Goal: Task Accomplishment & Management: Use online tool/utility

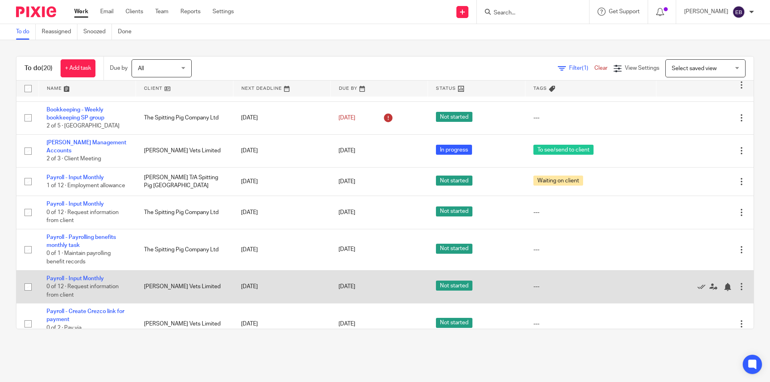
scroll to position [439, 0]
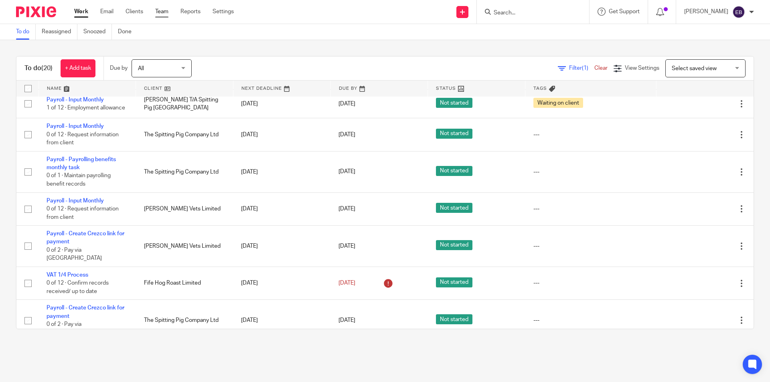
click at [159, 10] on link "Team" at bounding box center [161, 12] width 13 height 8
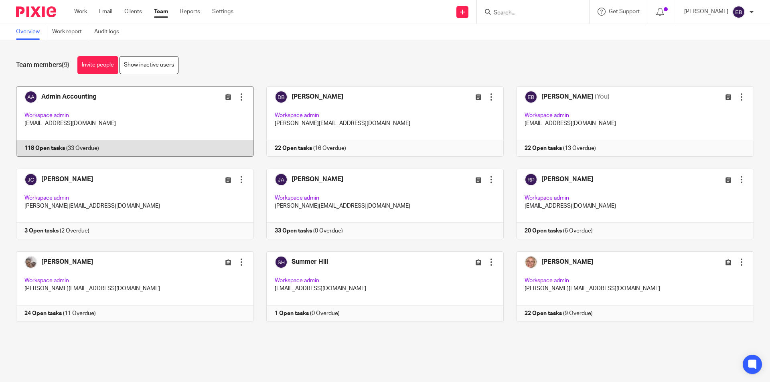
click at [141, 118] on link at bounding box center [129, 121] width 250 height 71
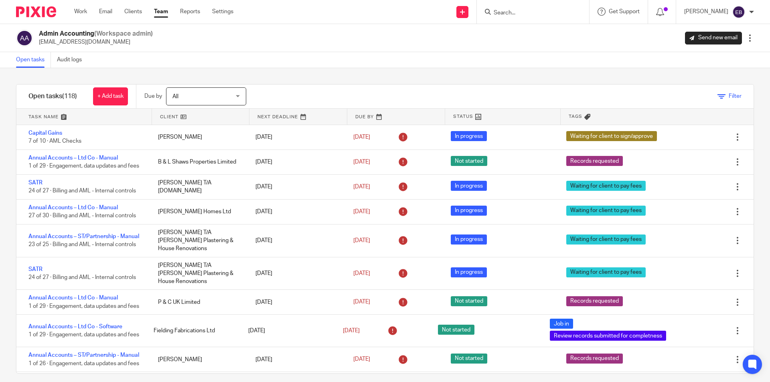
click at [718, 93] on icon at bounding box center [722, 97] width 8 height 8
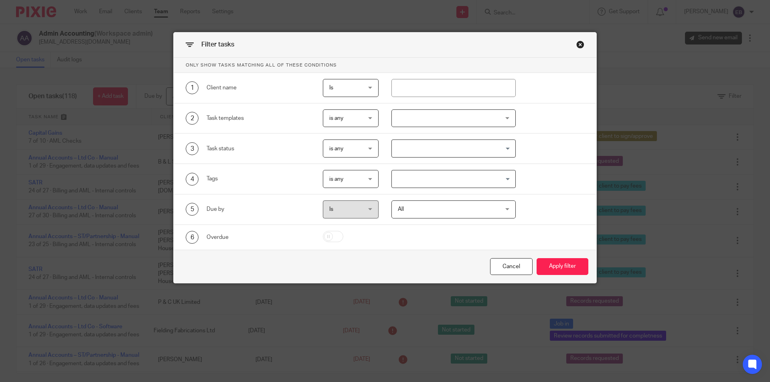
click at [422, 145] on input "Search for option" at bounding box center [452, 149] width 119 height 14
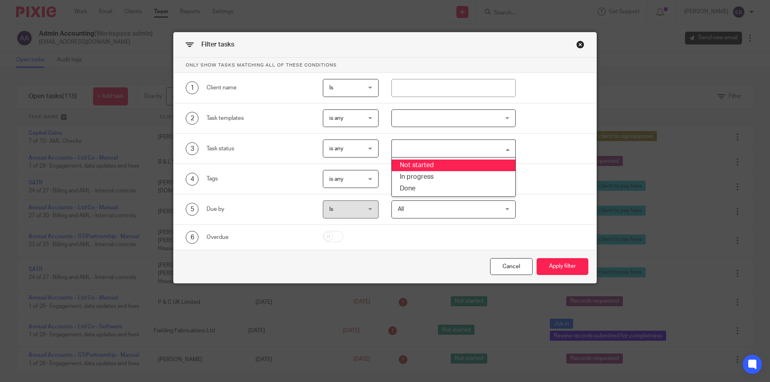
click at [560, 148] on div "3 Task status is any is any is any is none is_any Loading... Not started In pro…" at bounding box center [378, 149] width 411 height 18
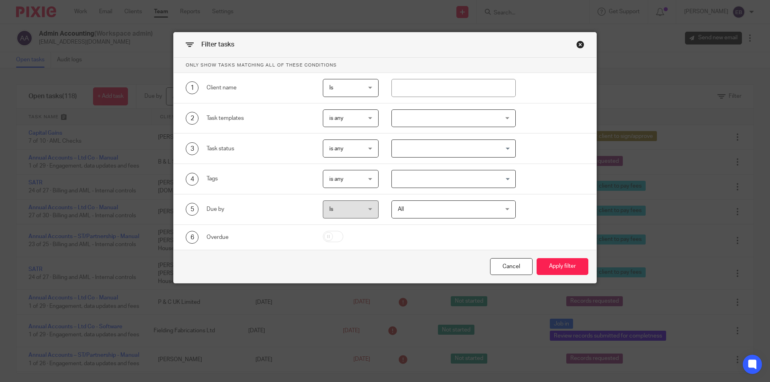
click at [449, 178] on input "Search for option" at bounding box center [452, 179] width 119 height 14
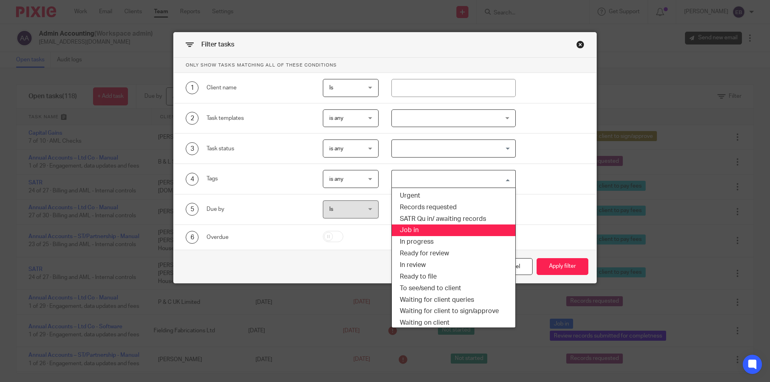
click at [415, 228] on li "Job in" at bounding box center [454, 231] width 124 height 12
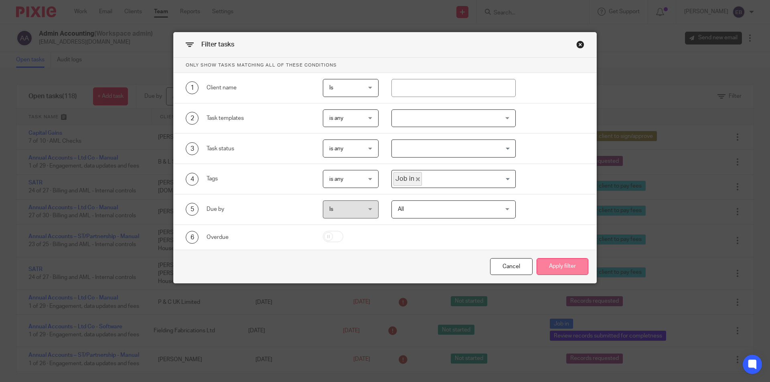
click at [557, 263] on button "Apply filter" at bounding box center [563, 266] width 52 height 17
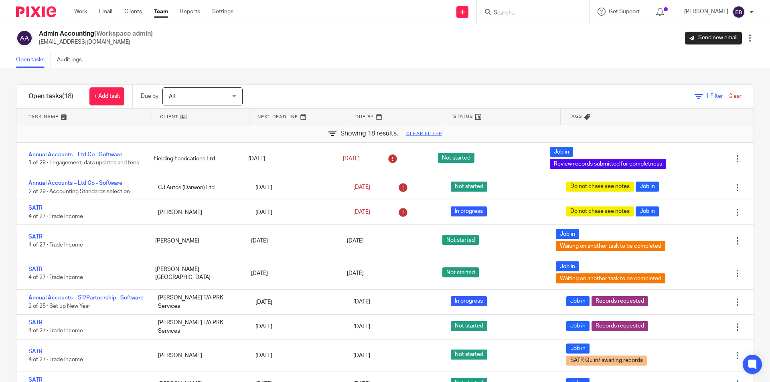
click at [361, 119] on link at bounding box center [396, 117] width 98 height 16
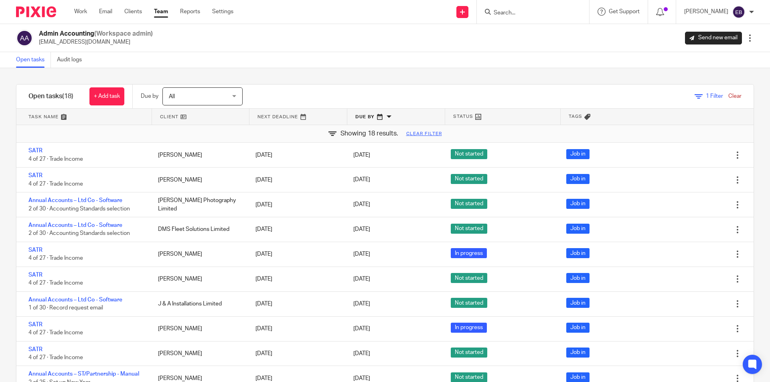
click at [361, 119] on link at bounding box center [396, 117] width 98 height 16
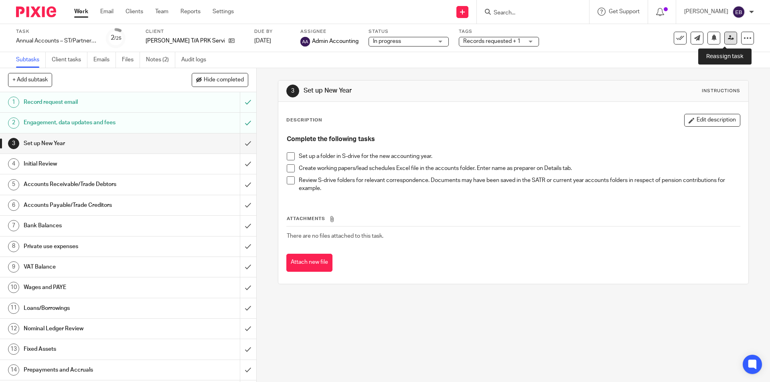
click at [725, 39] on link at bounding box center [731, 38] width 13 height 13
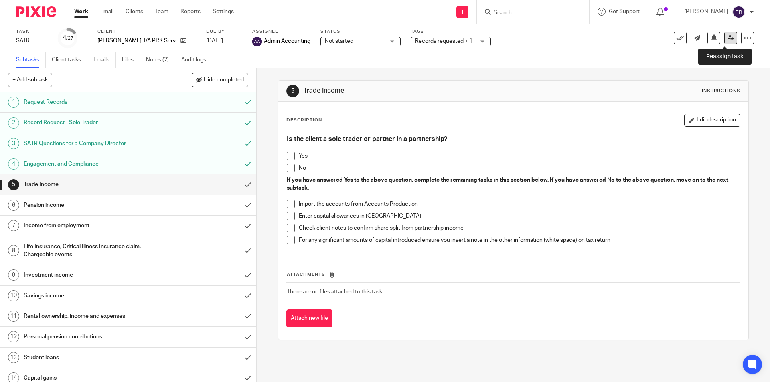
click at [728, 40] on icon at bounding box center [731, 38] width 6 height 6
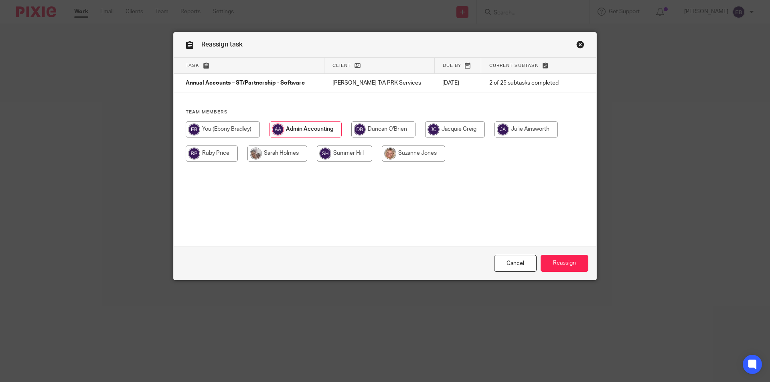
click at [225, 132] on input "radio" at bounding box center [223, 130] width 74 height 16
radio input "true"
click at [577, 263] on input "Reassign" at bounding box center [565, 263] width 48 height 17
click at [248, 131] on input "radio" at bounding box center [223, 130] width 74 height 16
radio input "true"
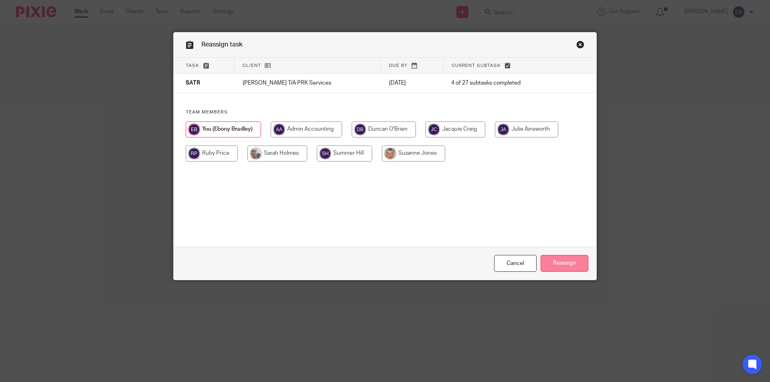
click at [571, 260] on input "Reassign" at bounding box center [565, 263] width 48 height 17
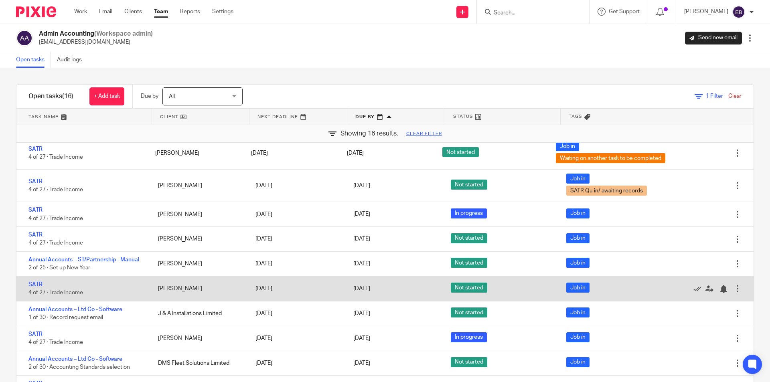
scroll to position [161, 0]
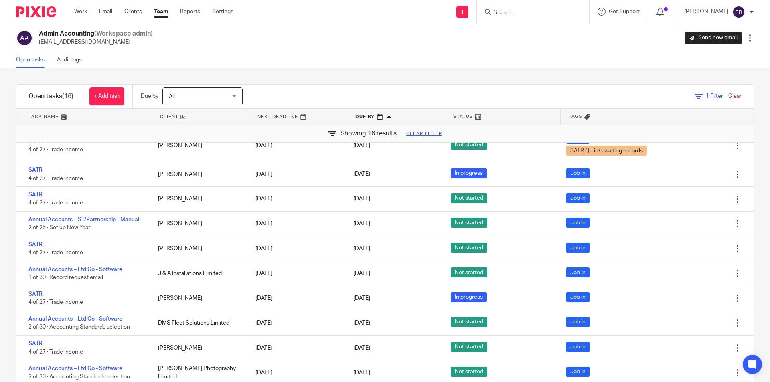
click at [524, 12] on input "Search" at bounding box center [529, 13] width 72 height 7
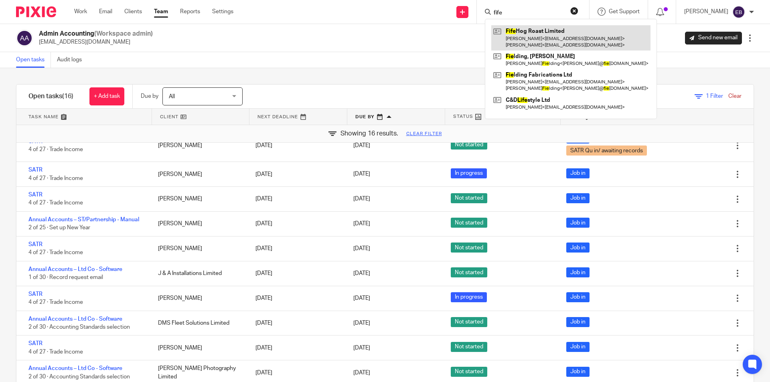
type input "fife"
click at [529, 35] on link at bounding box center [571, 37] width 159 height 25
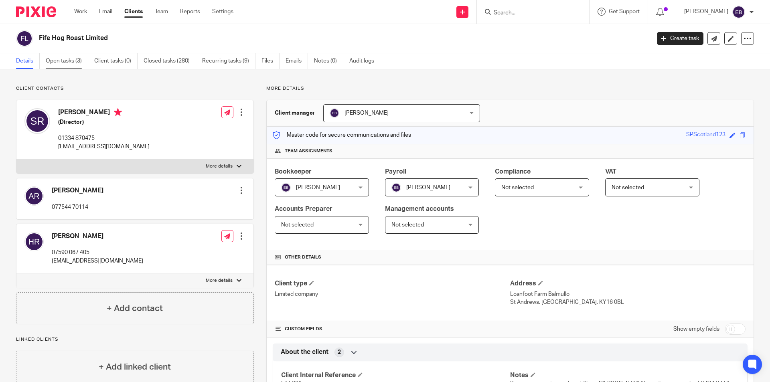
click at [76, 61] on link "Open tasks (3)" at bounding box center [67, 61] width 43 height 16
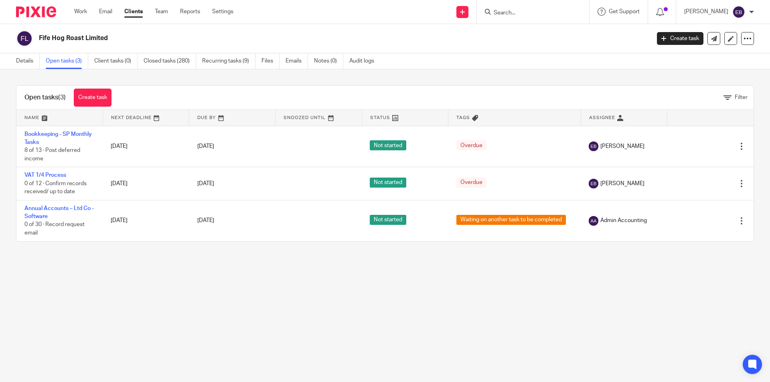
click at [37, 35] on div "Fife Hog Roast Limited" at bounding box center [330, 38] width 629 height 17
drag, startPoint x: 40, startPoint y: 38, endPoint x: 122, endPoint y: 38, distance: 82.3
click at [122, 38] on div "Fife Hog Roast Limited" at bounding box center [330, 38] width 629 height 17
click at [120, 39] on h2 "Fife Hog Roast Limited" at bounding box center [281, 38] width 485 height 8
drag, startPoint x: 39, startPoint y: 36, endPoint x: 116, endPoint y: 37, distance: 77.0
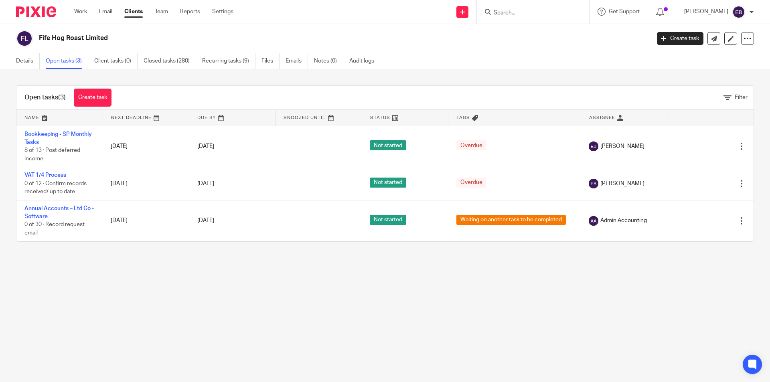
click at [116, 37] on h2 "Fife Hog Roast Limited" at bounding box center [281, 38] width 485 height 8
drag, startPoint x: 39, startPoint y: 35, endPoint x: 107, endPoint y: 38, distance: 67.9
click at [107, 38] on h2 "Fife Hog Roast Limited" at bounding box center [281, 38] width 485 height 8
click at [105, 38] on h2 "Fife Hog Roast Limited" at bounding box center [281, 38] width 485 height 8
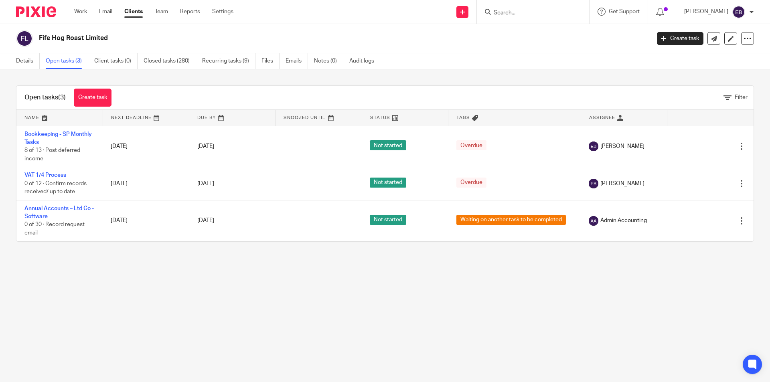
drag, startPoint x: 113, startPoint y: 37, endPoint x: 39, endPoint y: 36, distance: 73.4
click at [39, 36] on h2 "Fife Hog Roast Limited" at bounding box center [281, 38] width 485 height 8
click at [39, 37] on h2 "Fife Hog Roast Limited" at bounding box center [281, 38] width 485 height 8
drag, startPoint x: 40, startPoint y: 37, endPoint x: 107, endPoint y: 38, distance: 67.0
click at [107, 38] on h2 "Fife Hog Roast Limited" at bounding box center [281, 38] width 485 height 8
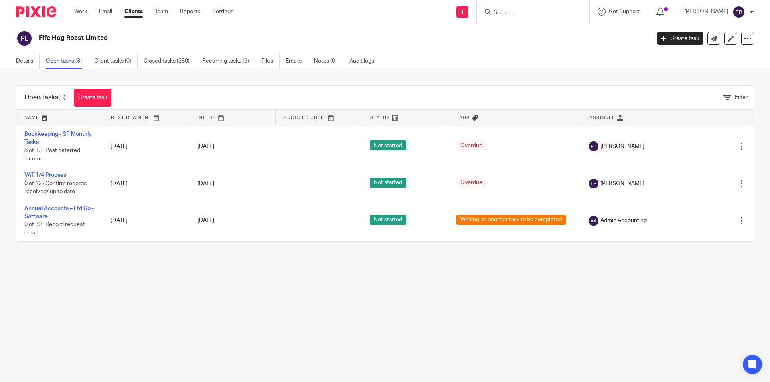
click at [111, 41] on h2 "Fife Hog Roast Limited" at bounding box center [281, 38] width 485 height 8
click at [119, 77] on div "Open tasks (3) Create task Filter Name Next Deadline Due By Snoozed Until Statu…" at bounding box center [385, 163] width 770 height 189
drag, startPoint x: 39, startPoint y: 37, endPoint x: 112, endPoint y: 38, distance: 73.0
click at [112, 38] on div "Fife Hog Roast Limited" at bounding box center [330, 38] width 629 height 17
click at [110, 38] on h2 "Fife Hog Roast Limited" at bounding box center [281, 38] width 485 height 8
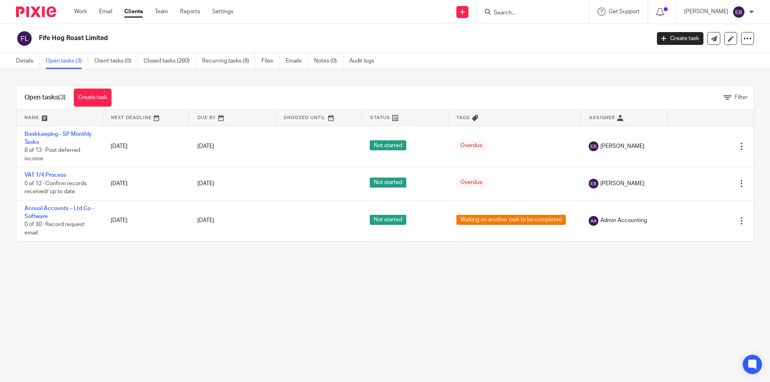
click at [100, 80] on div "Open tasks (3) Create task Filter Name Next Deadline Due By Snoozed Until Statu…" at bounding box center [385, 163] width 770 height 189
click at [155, 61] on link "Closed tasks (280)" at bounding box center [170, 61] width 53 height 16
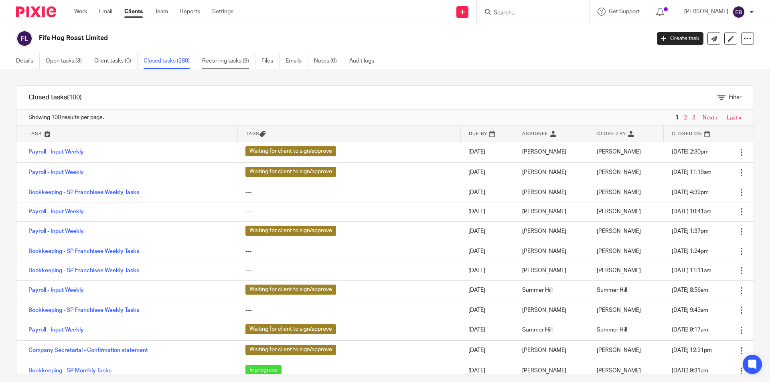
click at [220, 64] on link "Recurring tasks (9)" at bounding box center [228, 61] width 53 height 16
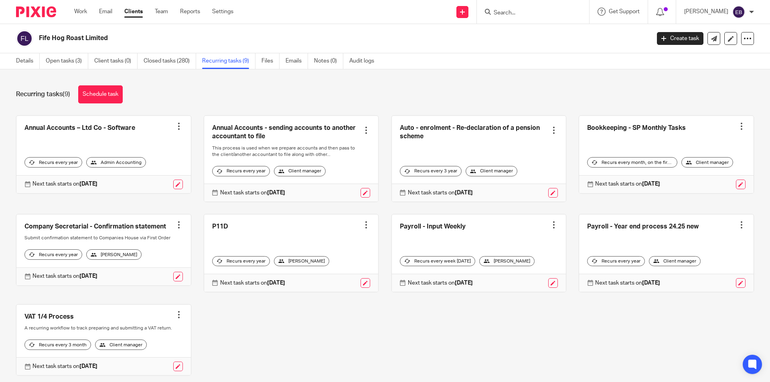
click at [514, 14] on input "Search" at bounding box center [529, 13] width 72 height 7
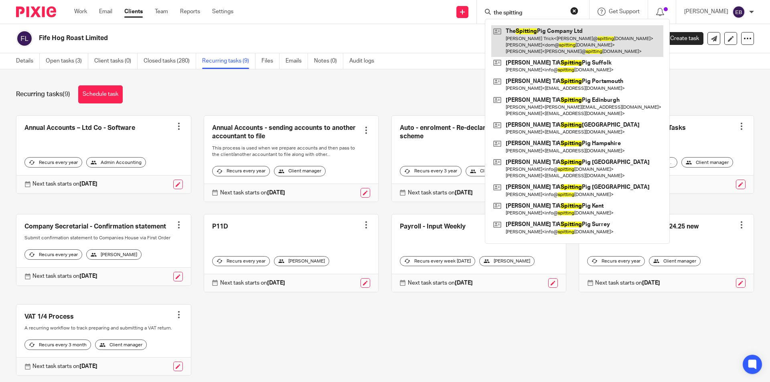
type input "the spitting"
click at [528, 38] on link at bounding box center [578, 41] width 172 height 32
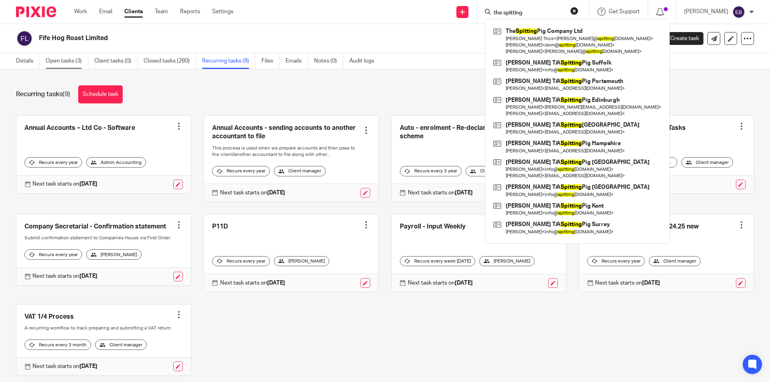
click at [75, 64] on link "Open tasks (3)" at bounding box center [67, 61] width 43 height 16
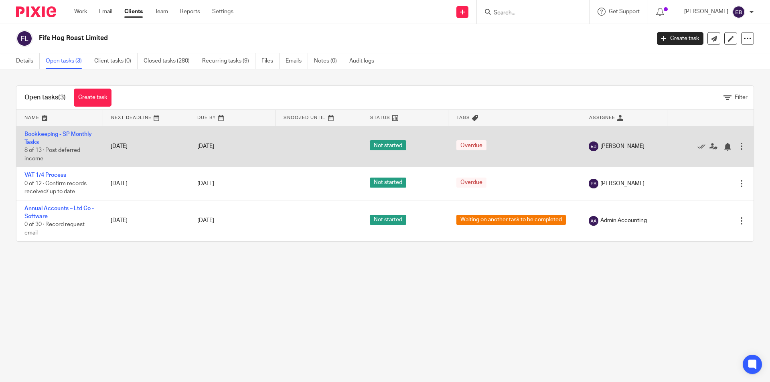
click at [71, 130] on td "Bookkeeping - SP Monthly Tasks 8 of 13 · Post deferred income" at bounding box center [59, 146] width 86 height 41
click at [70, 134] on link "Bookkeeping - SP Monthly Tasks" at bounding box center [57, 139] width 67 height 14
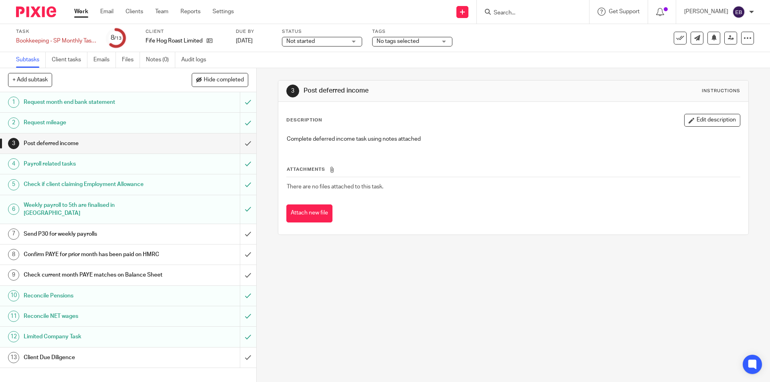
click at [100, 360] on h1 "Client Due Diligence" at bounding box center [93, 358] width 139 height 12
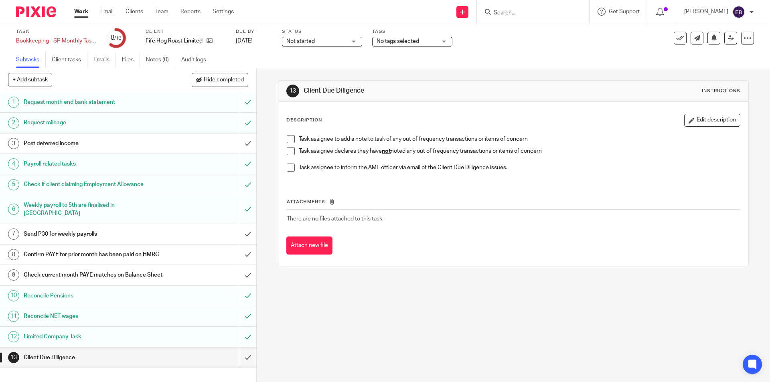
click at [287, 152] on span at bounding box center [291, 151] width 8 height 8
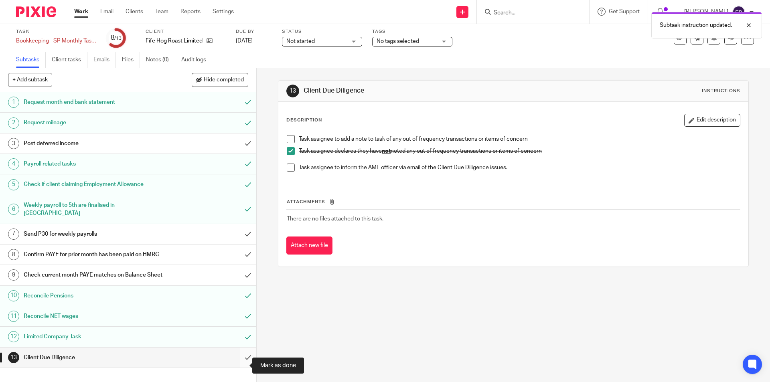
click at [239, 364] on input "submit" at bounding box center [128, 358] width 256 height 20
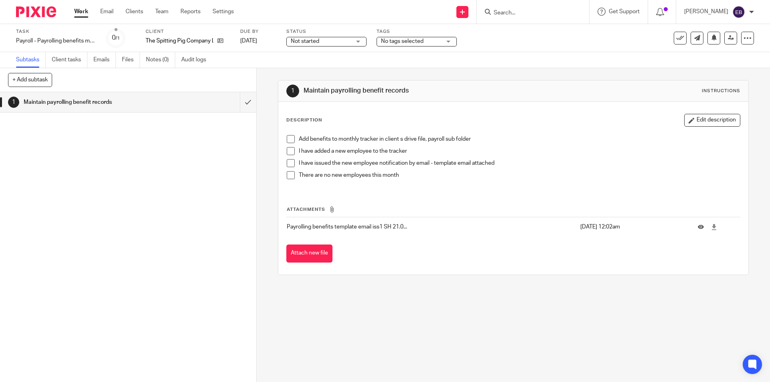
click at [545, 18] on div at bounding box center [533, 12] width 112 height 24
click at [540, 10] on input "Search" at bounding box center [529, 13] width 72 height 7
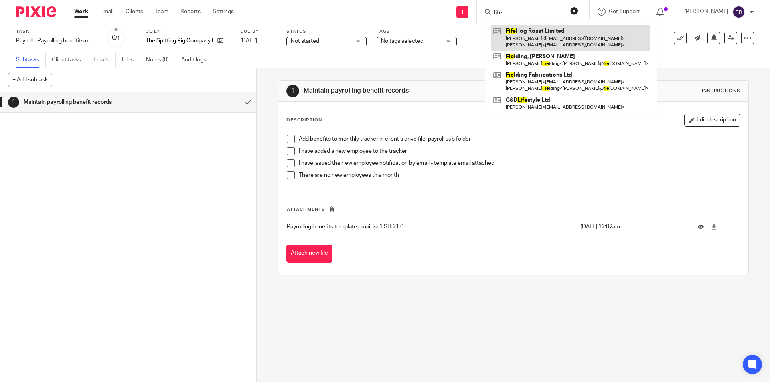
type input "fife"
click at [552, 29] on link at bounding box center [571, 37] width 159 height 25
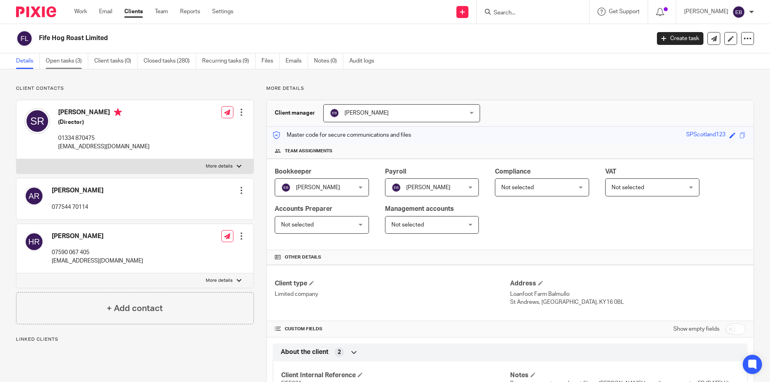
click at [71, 65] on link "Open tasks (3)" at bounding box center [67, 61] width 43 height 16
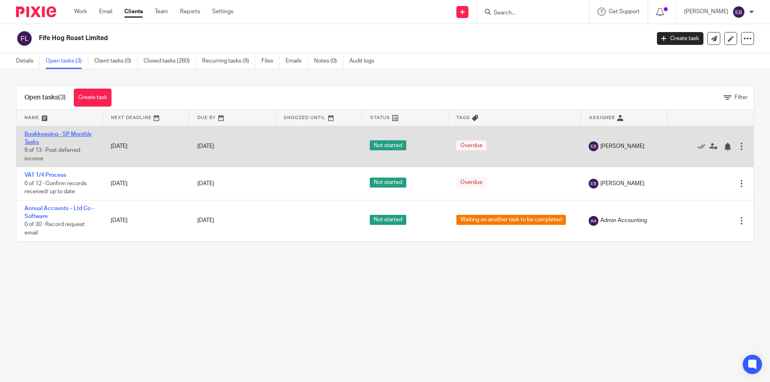
click at [43, 135] on link "Bookkeeping - SP Monthly Tasks" at bounding box center [57, 139] width 67 height 14
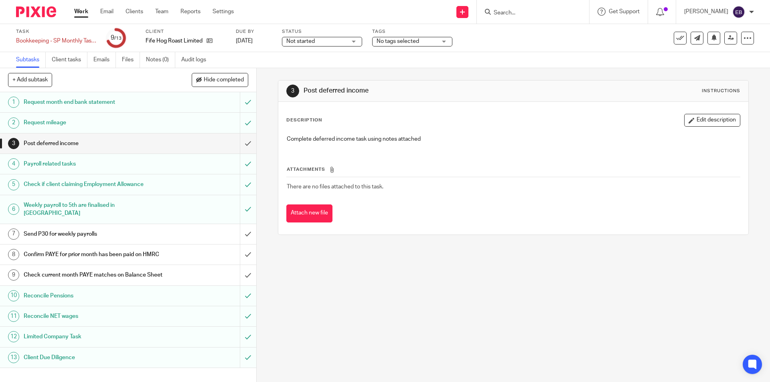
click at [91, 228] on h1 "Send P30 for weekly payrolls" at bounding box center [93, 234] width 139 height 12
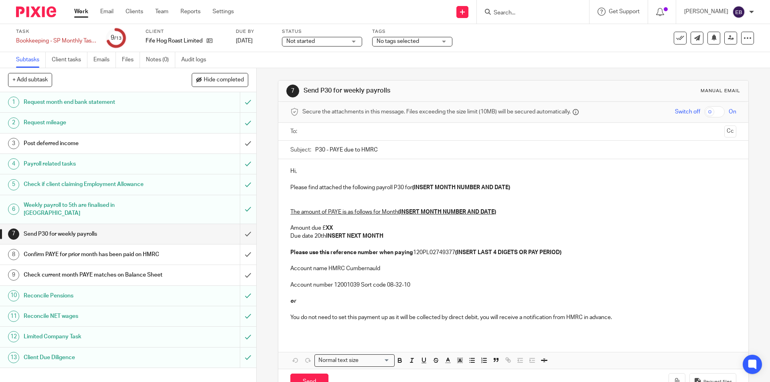
click at [327, 131] on input "text" at bounding box center [513, 131] width 416 height 9
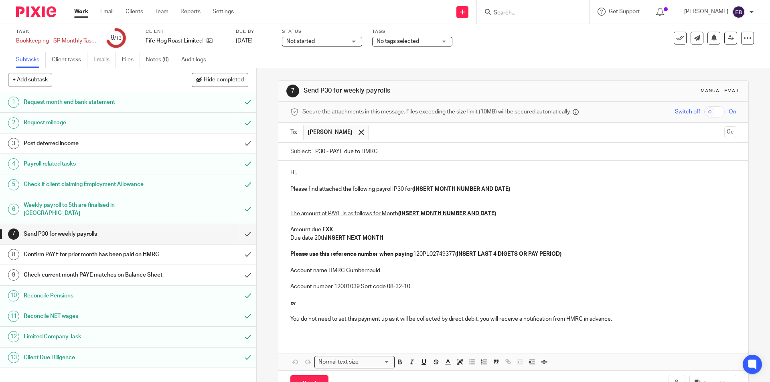
click at [321, 175] on p "Hi," at bounding box center [514, 173] width 446 height 8
drag, startPoint x: 528, startPoint y: 186, endPoint x: 412, endPoint y: 189, distance: 115.6
click at [412, 189] on p "Please find attached the following payroll P30 for (INSERT MONTH NUMBER AND DAT…" at bounding box center [514, 189] width 446 height 8
click at [434, 191] on p "Please find attached the following payroll P30 for Month" at bounding box center [514, 189] width 446 height 8
click at [490, 182] on p at bounding box center [514, 181] width 446 height 8
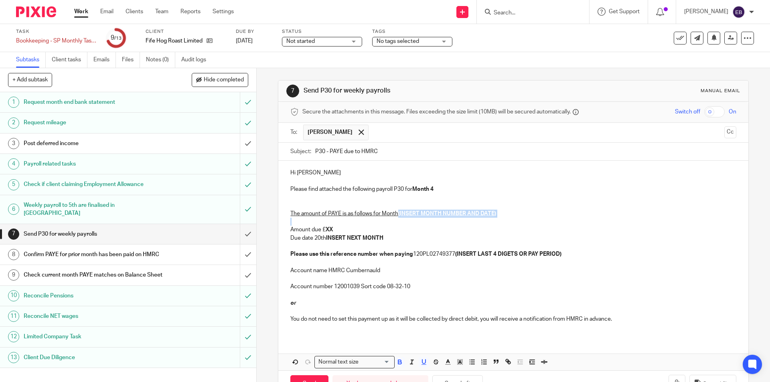
drag, startPoint x: 492, startPoint y: 217, endPoint x: 398, endPoint y: 213, distance: 93.2
click at [398, 213] on p "The amount of PAYE is as follows for Month (INSERT MONTH NUMBER AND DATE) Amoun…" at bounding box center [514, 229] width 446 height 57
drag, startPoint x: 335, startPoint y: 226, endPoint x: 323, endPoint y: 229, distance: 12.4
click at [323, 229] on p "Amount due £ XX Due date 20th INSERT NEXT MONTH Please use this reference numbe…" at bounding box center [514, 238] width 446 height 41
drag, startPoint x: 383, startPoint y: 240, endPoint x: 317, endPoint y: 239, distance: 66.2
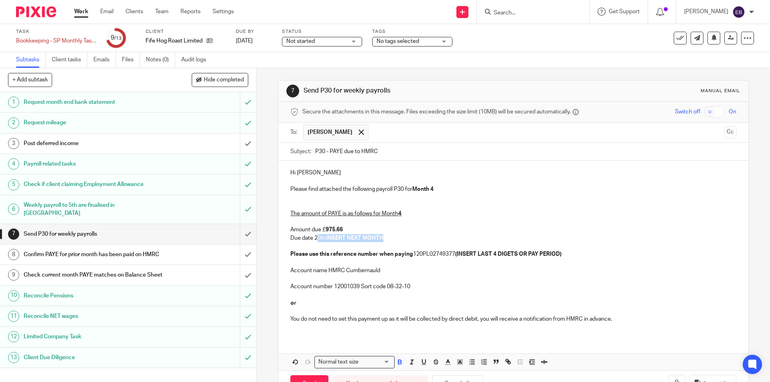
click at [317, 239] on p "Amount due £ 975.66 Due date 20th INSERT NEXT MONTH Please use this reference n…" at bounding box center [514, 238] width 446 height 41
drag, startPoint x: 568, startPoint y: 253, endPoint x: 457, endPoint y: 253, distance: 110.7
click at [457, 253] on p "Amount due £ 975.66 Due date 22nd August Please use this reference number when …" at bounding box center [514, 238] width 446 height 41
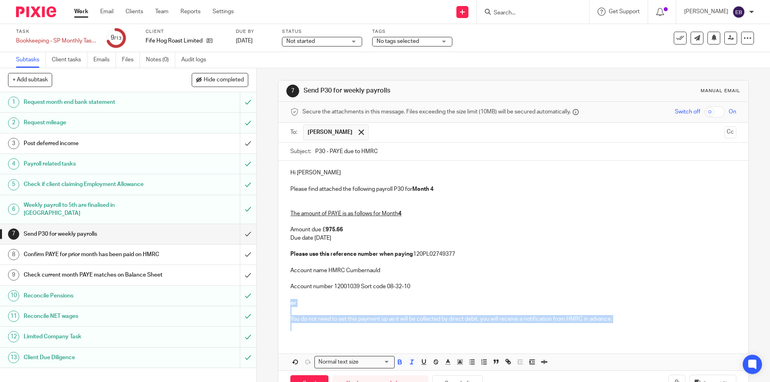
drag, startPoint x: 288, startPoint y: 300, endPoint x: 631, endPoint y: 329, distance: 344.7
click at [631, 329] on div "Hi Steven Please find attached the following payroll P30 for Month 4 The amount…" at bounding box center [513, 249] width 470 height 177
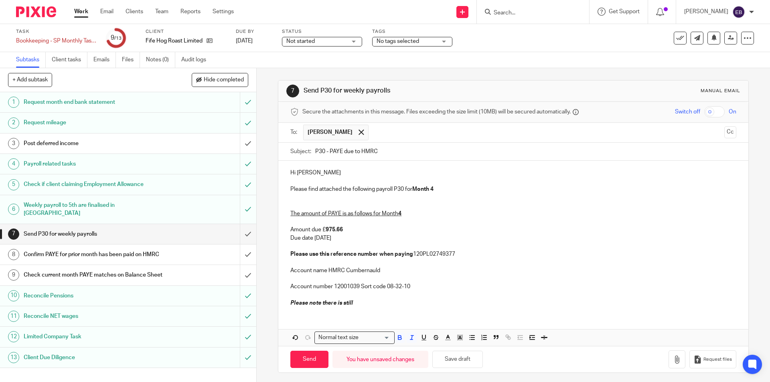
click at [364, 299] on p "Please note there is still" at bounding box center [514, 303] width 446 height 8
click at [362, 303] on em "Please note there is still £19061.28 outstanding from the previous tax years." at bounding box center [390, 304] width 199 height 6
click at [415, 304] on em "Please note there is still £19,061.28 outstanding from the previous tax years." at bounding box center [391, 304] width 200 height 6
click at [524, 232] on p "Amount due £ 975.66 Due date 22nd August Please use this reference number when …" at bounding box center [514, 238] width 446 height 41
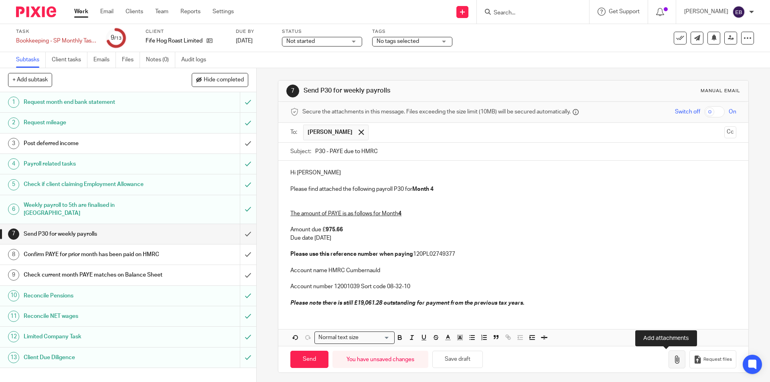
click at [673, 363] on icon "button" at bounding box center [677, 360] width 8 height 8
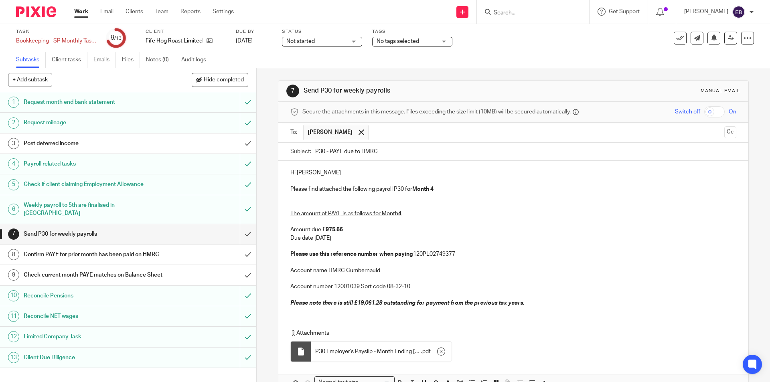
scroll to position [48, 0]
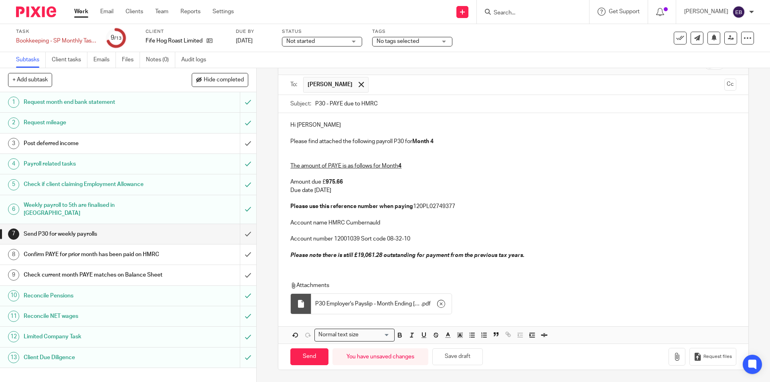
click at [467, 207] on p "Amount due £ 975.66 Due date 22nd August Please use this reference number when …" at bounding box center [514, 190] width 446 height 41
click at [311, 359] on input "Send" at bounding box center [310, 357] width 38 height 17
type input "Sent"
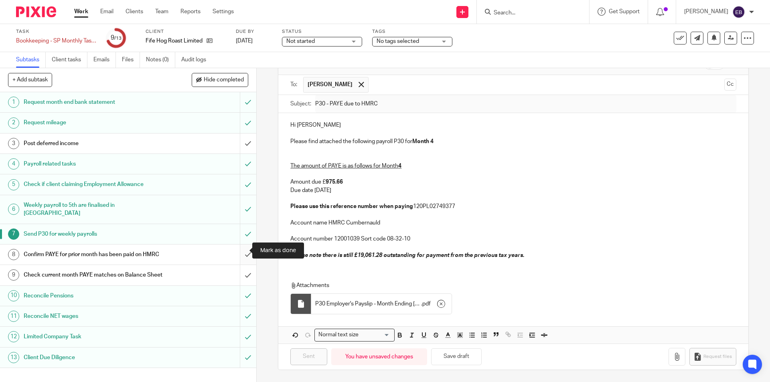
click at [245, 249] on input "submit" at bounding box center [128, 255] width 256 height 20
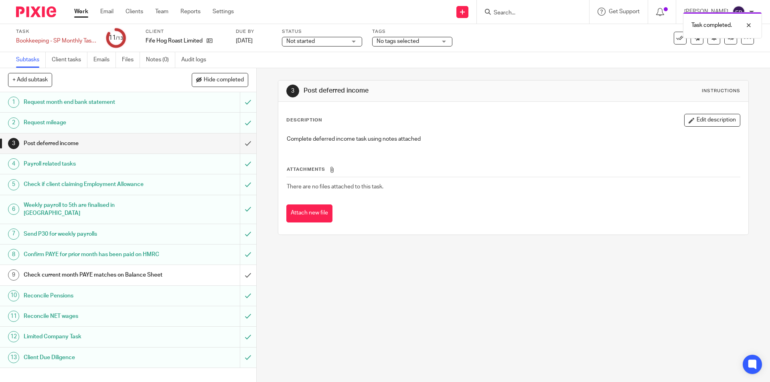
click at [132, 274] on h1 "Check current month PAYE matches on Balance Sheet" at bounding box center [93, 275] width 139 height 12
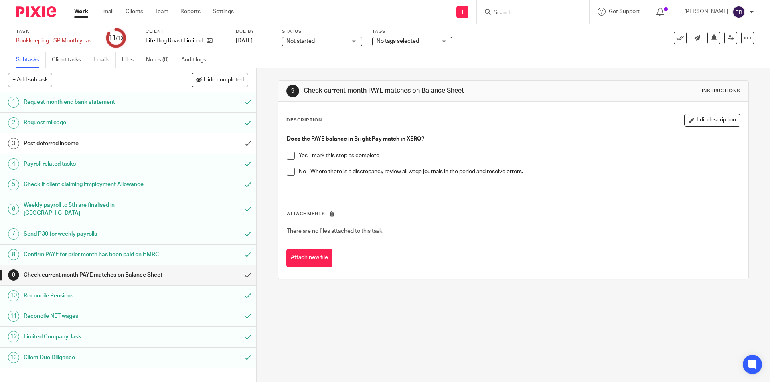
click at [289, 156] on span at bounding box center [291, 156] width 8 height 8
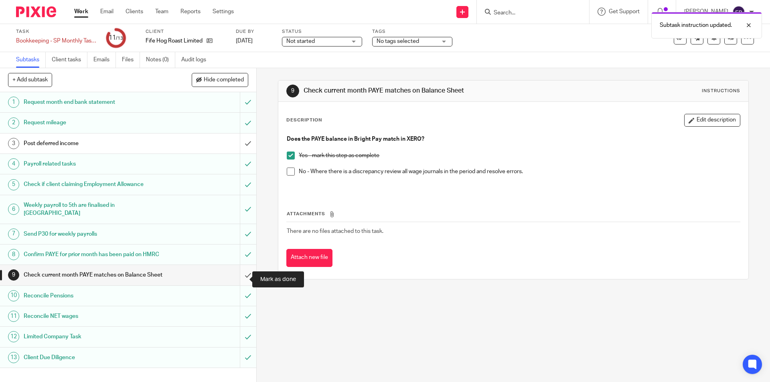
click at [239, 277] on input "submit" at bounding box center [128, 275] width 256 height 20
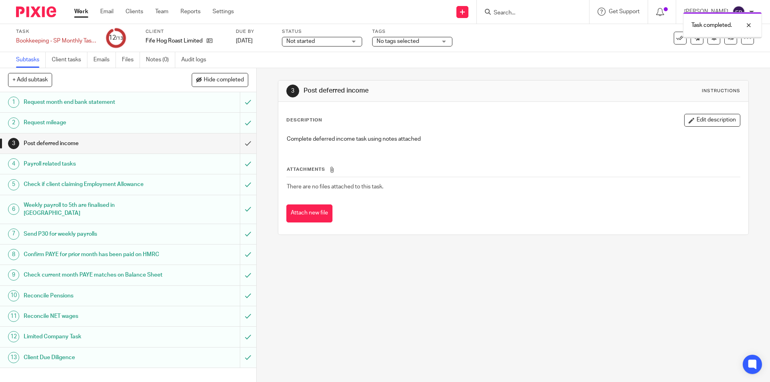
click at [161, 250] on div "Confirm PAYE for prior month has been paid on HMRC" at bounding box center [128, 255] width 208 height 12
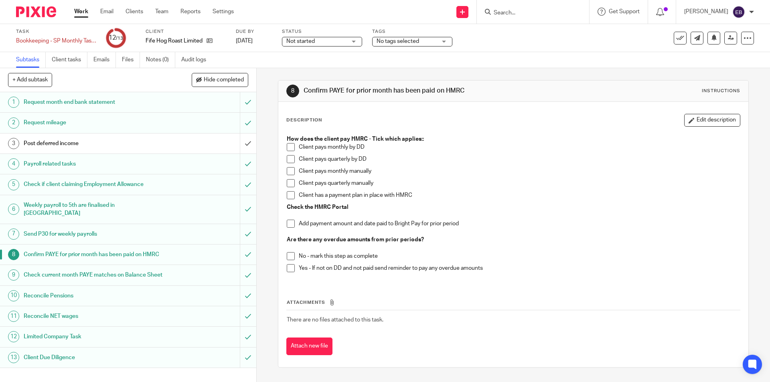
click at [289, 222] on span at bounding box center [291, 224] width 8 height 8
click at [287, 269] on span at bounding box center [291, 268] width 8 height 8
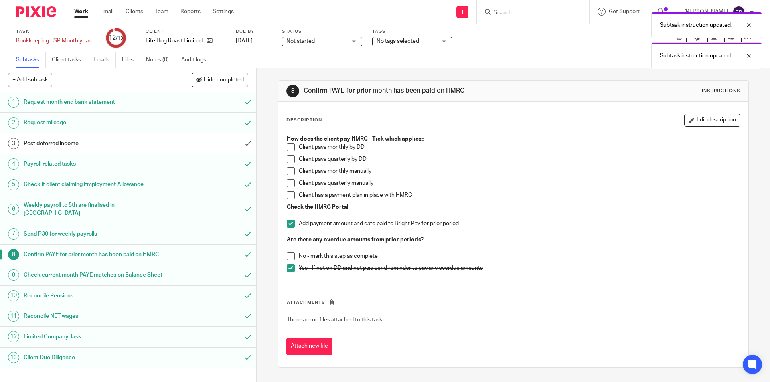
click at [287, 175] on span at bounding box center [291, 171] width 8 height 8
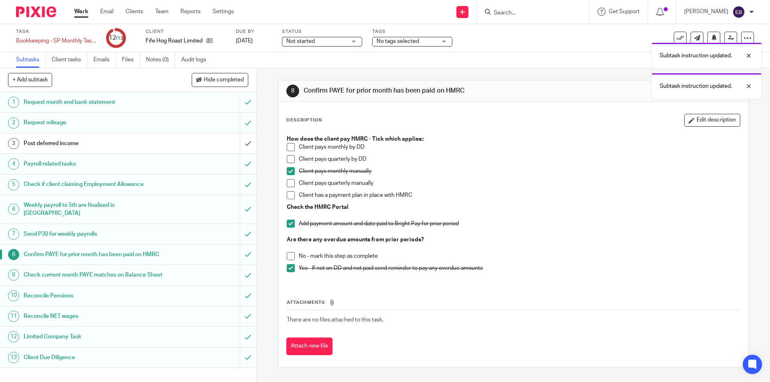
click at [108, 147] on h1 "Post deferred income" at bounding box center [93, 144] width 139 height 12
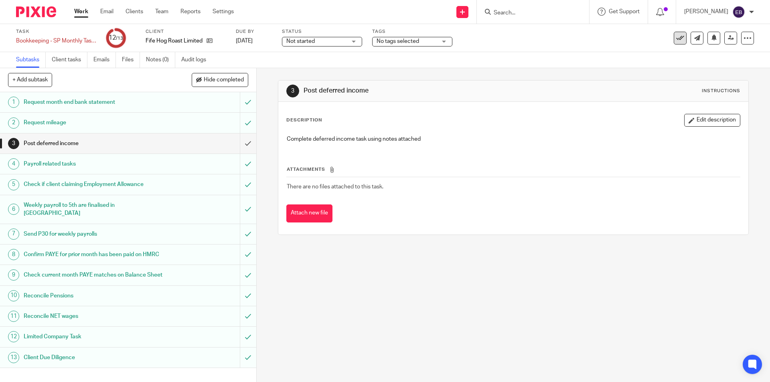
click at [679, 38] on button at bounding box center [680, 38] width 13 height 13
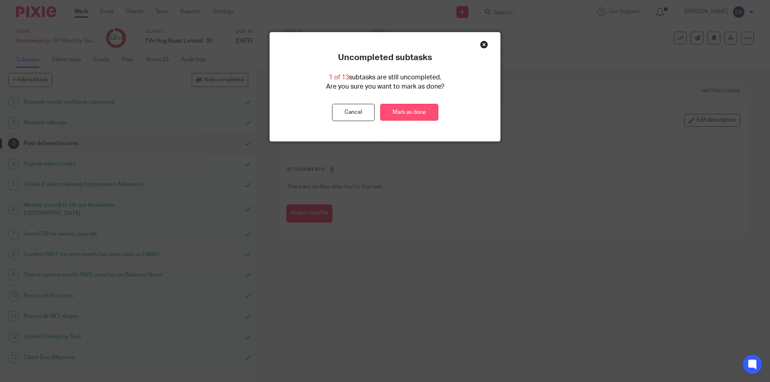
click at [397, 109] on link "Mark as done" at bounding box center [409, 112] width 58 height 17
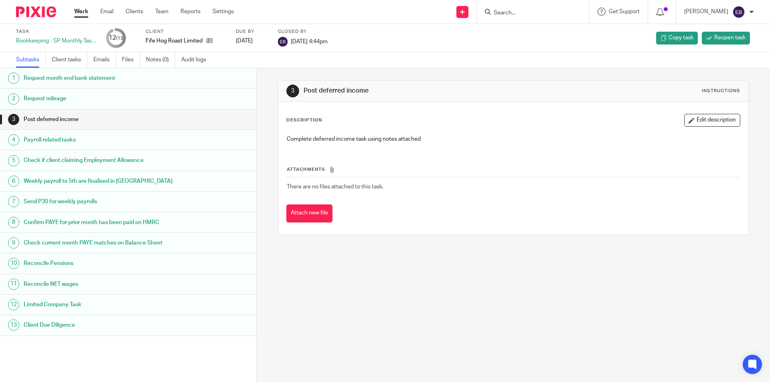
click at [79, 12] on link "Work" at bounding box center [81, 12] width 14 height 8
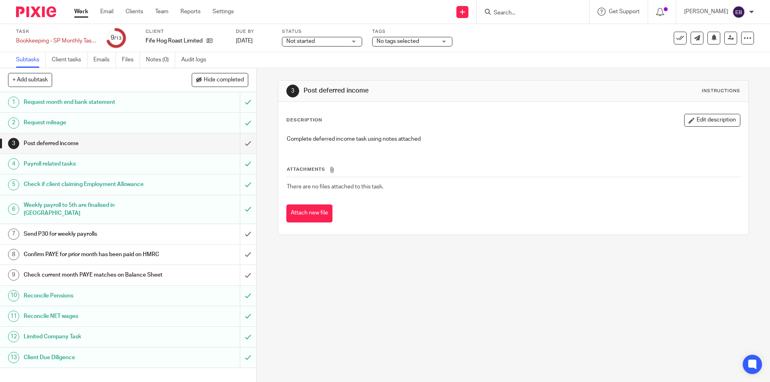
click at [84, 12] on link "Work" at bounding box center [81, 12] width 14 height 8
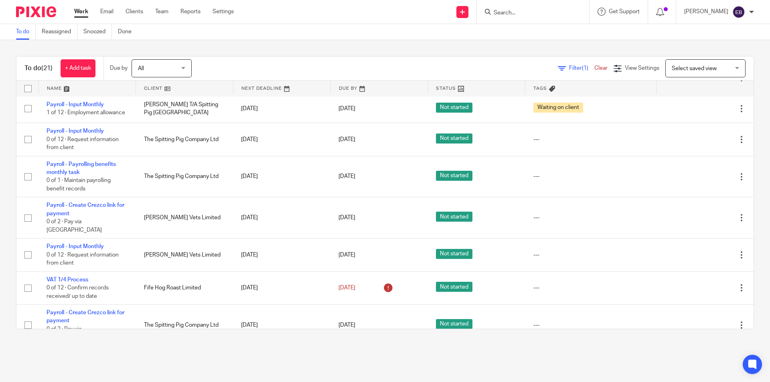
scroll to position [467, 0]
